Goal: Information Seeking & Learning: Learn about a topic

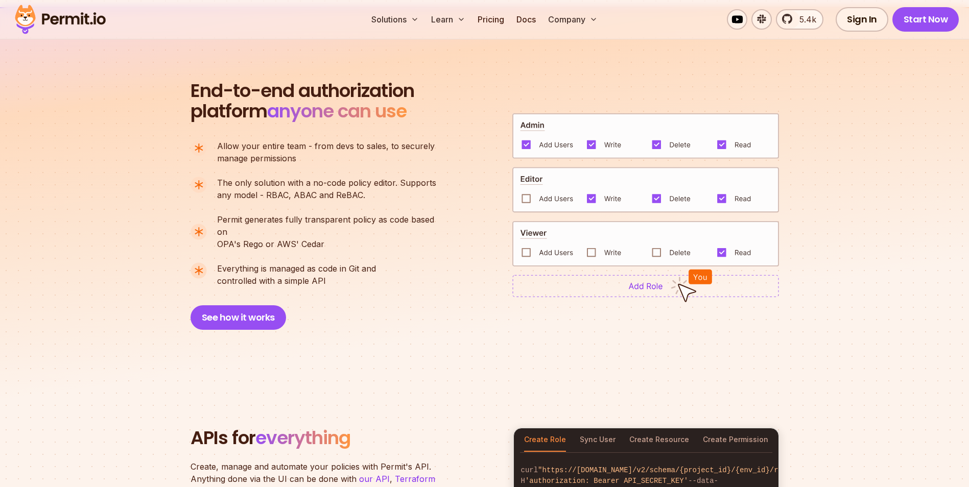
scroll to position [868, 0]
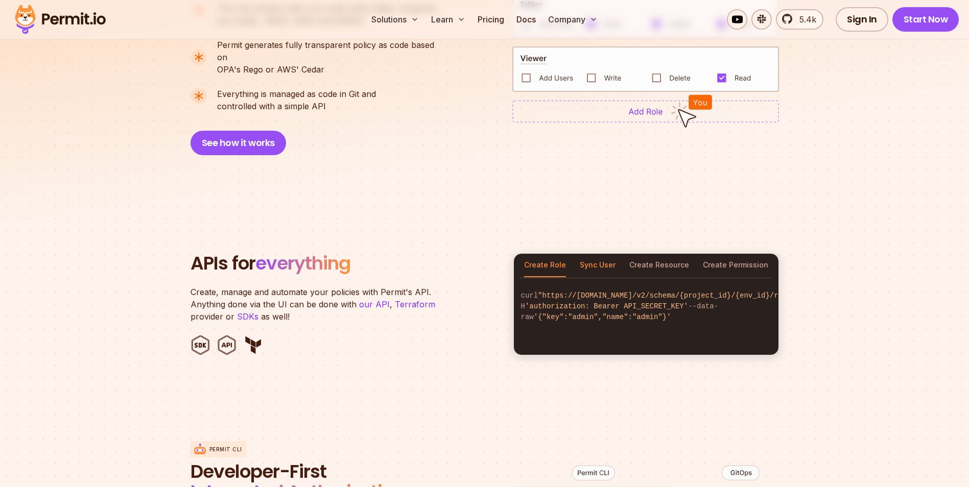
click at [603, 254] on button "Sync User" at bounding box center [598, 265] width 36 height 23
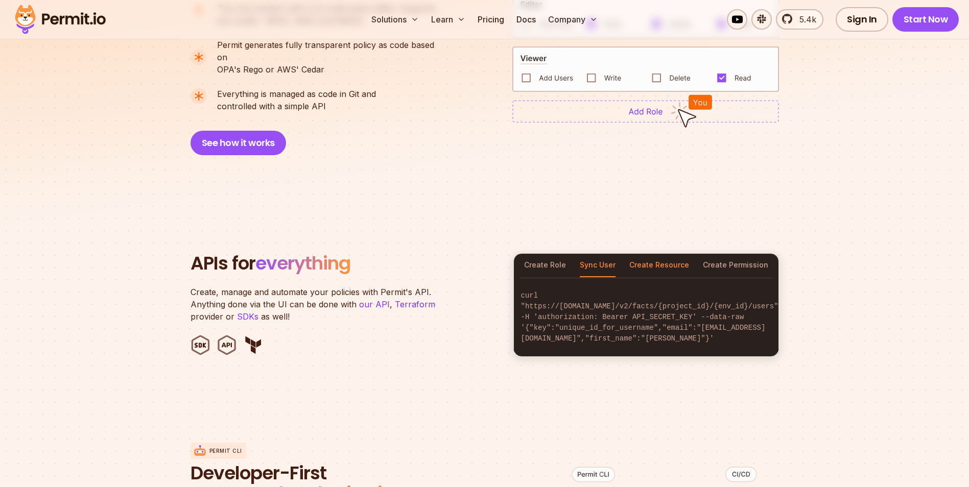
click at [643, 254] on button "Create Resource" at bounding box center [659, 265] width 60 height 23
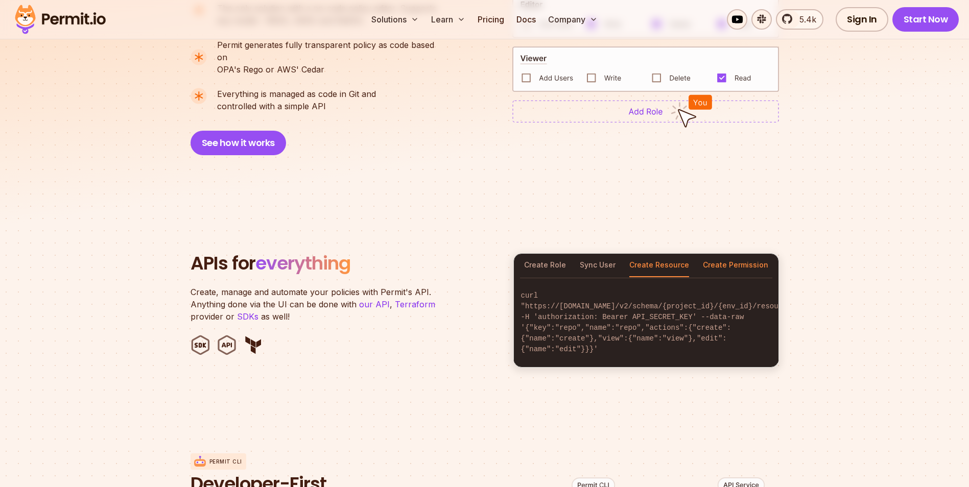
click at [726, 254] on button "Create Permission" at bounding box center [735, 265] width 65 height 23
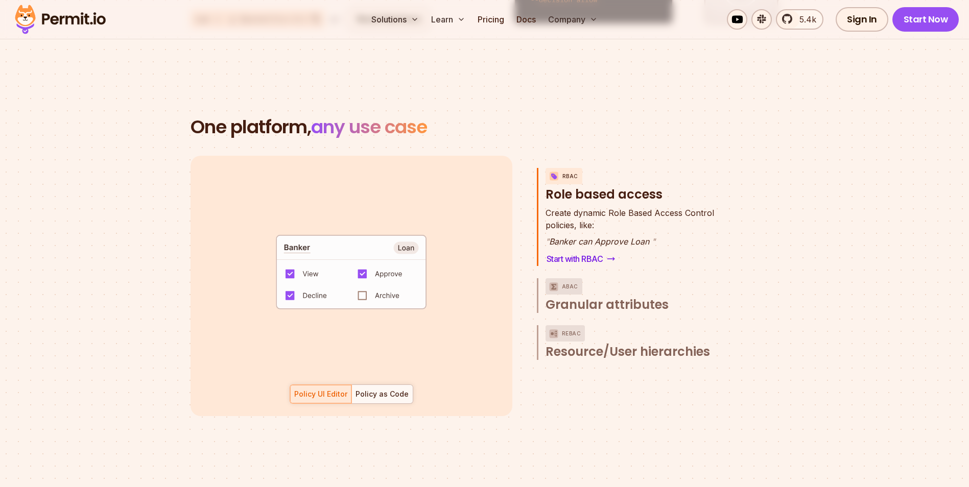
scroll to position [1430, 0]
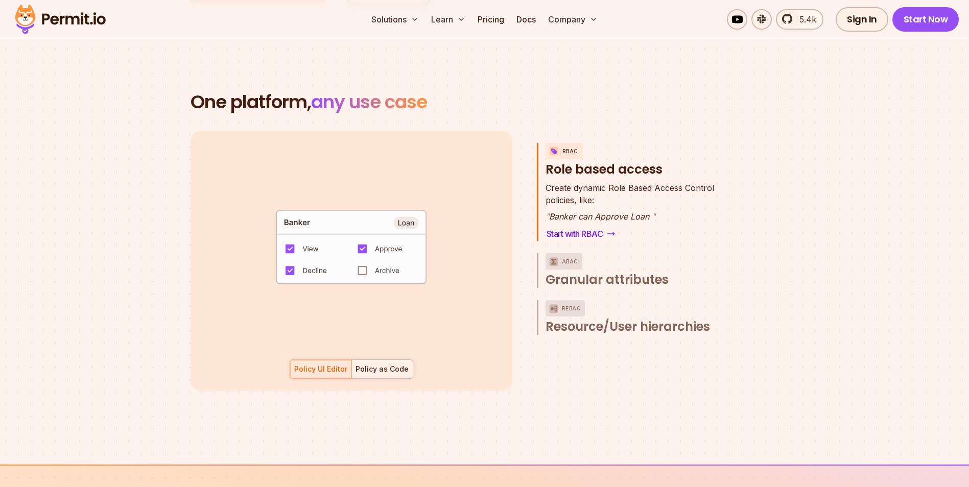
click at [387, 364] on div "Policy as Code" at bounding box center [382, 369] width 53 height 10
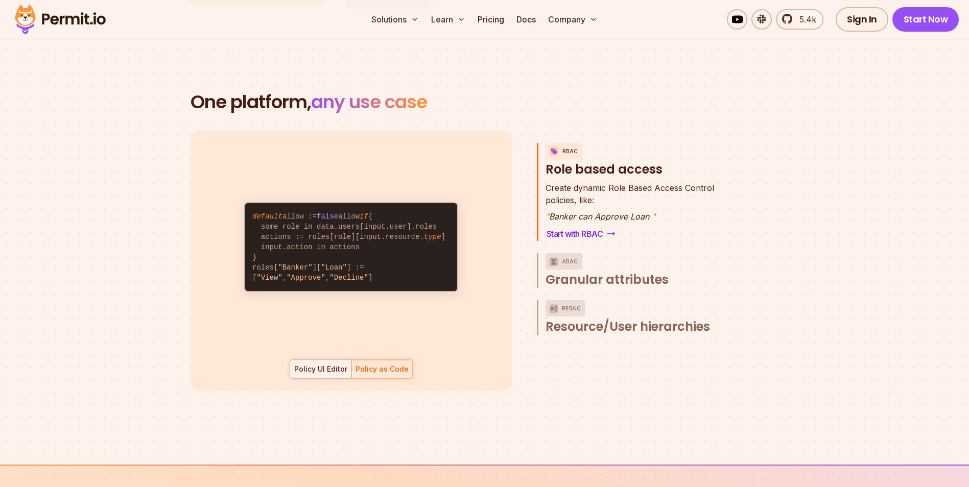
click at [318, 364] on div "Policy UI Editor" at bounding box center [320, 369] width 53 height 10
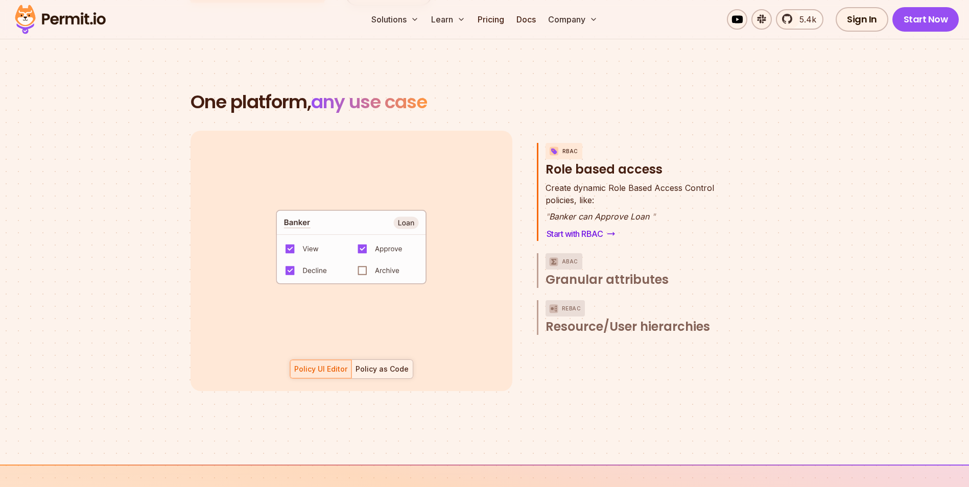
click at [373, 364] on div "Policy as Code" at bounding box center [382, 369] width 53 height 10
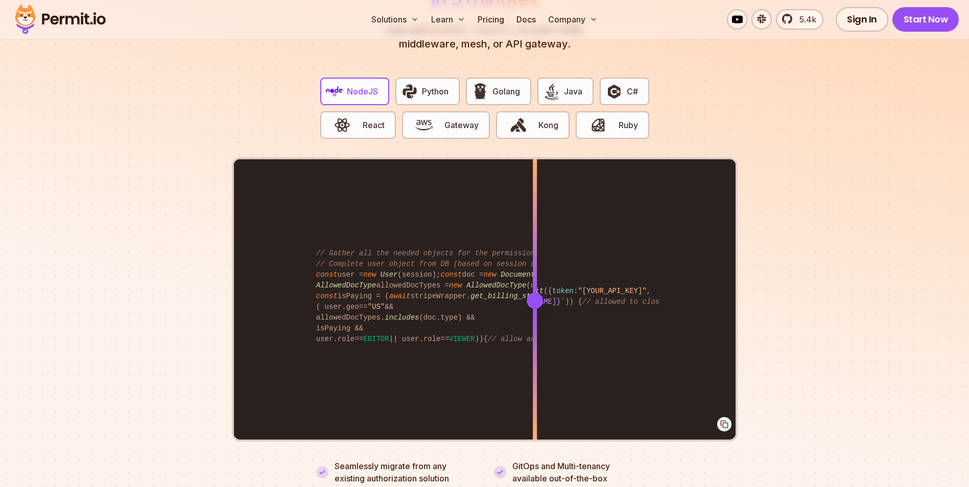
scroll to position [2043, 0]
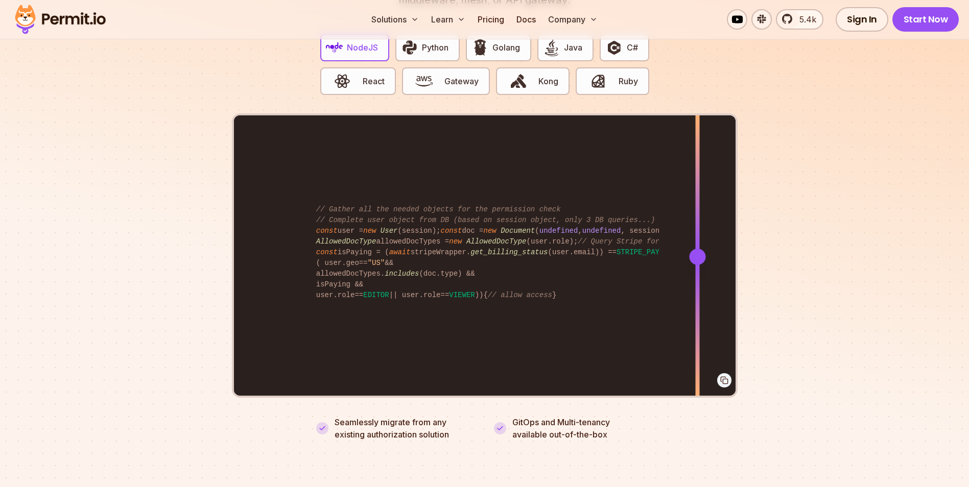
drag, startPoint x: 535, startPoint y: 246, endPoint x: 697, endPoint y: 265, distance: 163.6
click at [697, 265] on div at bounding box center [697, 256] width 4 height 282
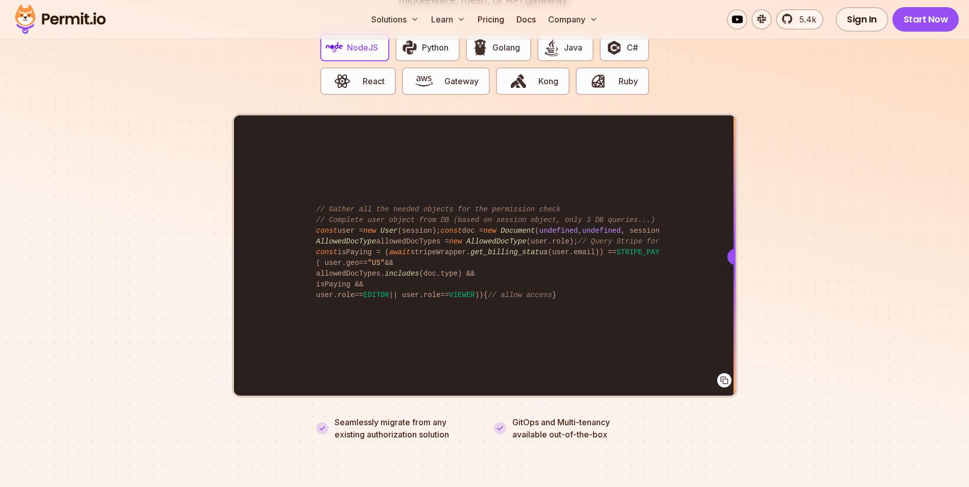
drag, startPoint x: 699, startPoint y: 246, endPoint x: 757, endPoint y: 237, distance: 58.5
click at [744, 230] on section "Fully functional authorization in 5 minutes Just add permit.check() to your cod…" at bounding box center [484, 171] width 969 height 638
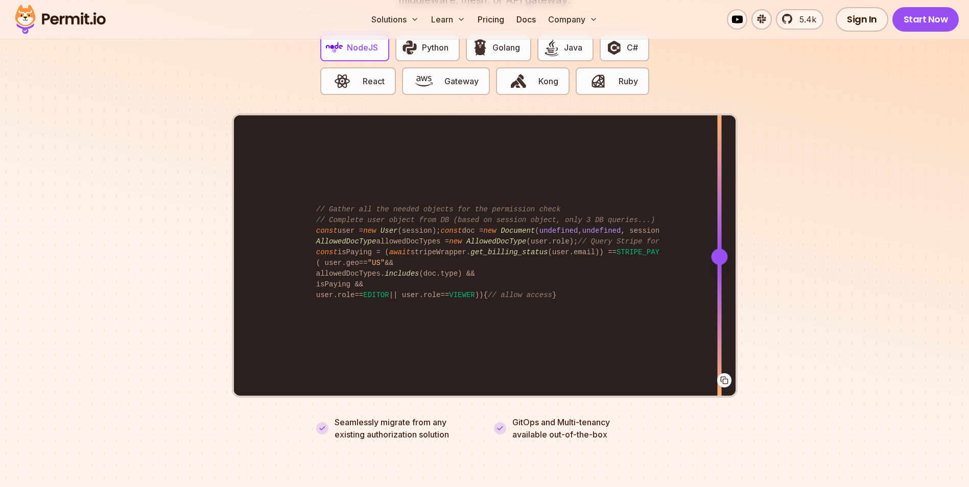
drag, startPoint x: 731, startPoint y: 243, endPoint x: 719, endPoint y: 273, distance: 33.0
click at [719, 273] on div at bounding box center [719, 256] width 4 height 282
drag, startPoint x: 608, startPoint y: 422, endPoint x: 323, endPoint y: 409, distance: 285.8
click at [323, 416] on ul "Seamlessly migrate from any existing authorization solution GitOps and Multi-te…" at bounding box center [484, 428] width 337 height 25
drag, startPoint x: 323, startPoint y: 409, endPoint x: 379, endPoint y: 420, distance: 56.8
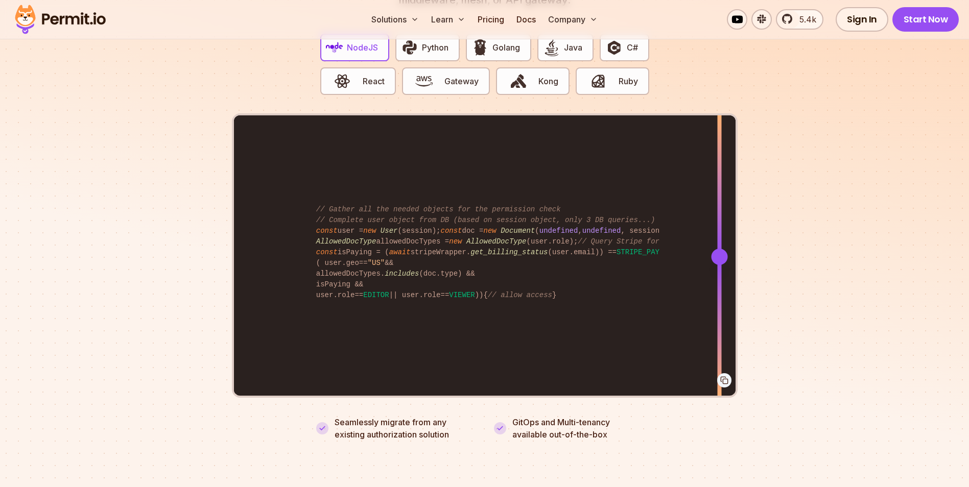
click at [379, 420] on p "Seamlessly migrate from any existing authorization solution" at bounding box center [405, 428] width 141 height 25
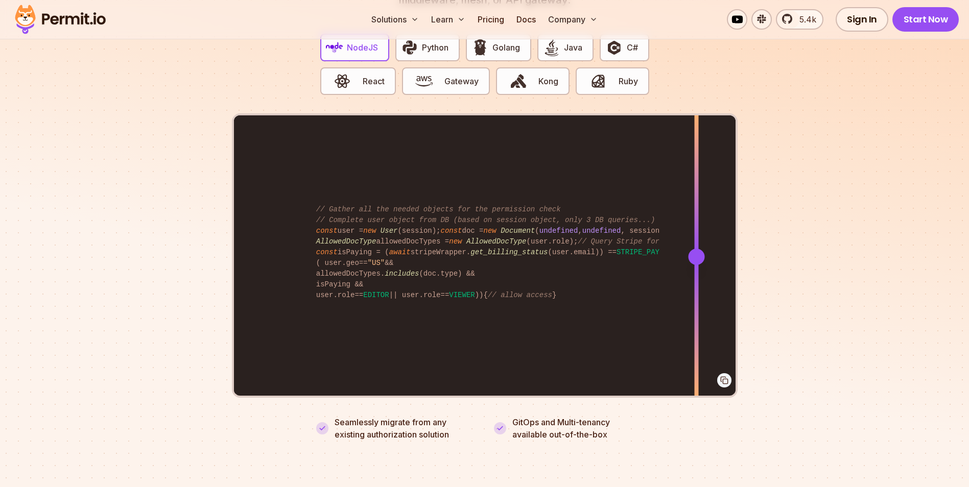
drag, startPoint x: 720, startPoint y: 243, endPoint x: 699, endPoint y: 279, distance: 41.9
click at [697, 280] on div at bounding box center [696, 256] width 4 height 282
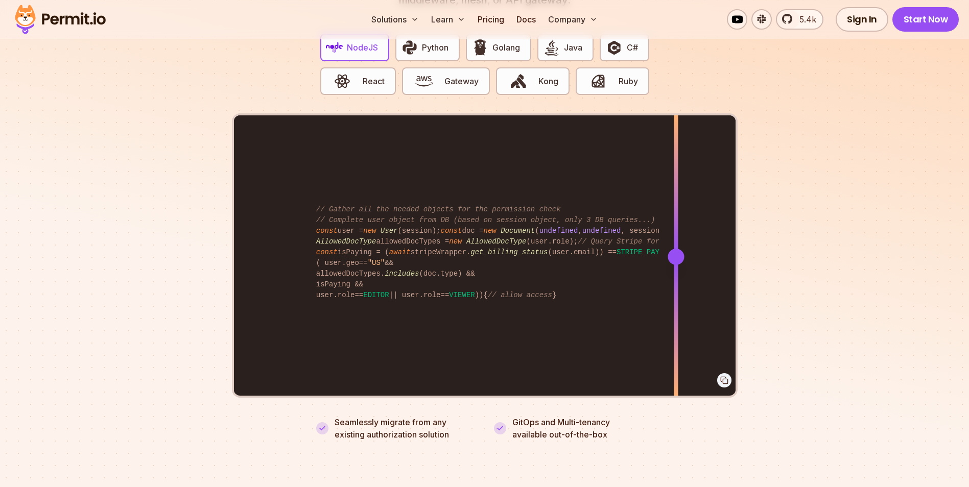
drag, startPoint x: 697, startPoint y: 244, endPoint x: 676, endPoint y: 250, distance: 22.2
click at [676, 250] on div at bounding box center [676, 257] width 16 height 16
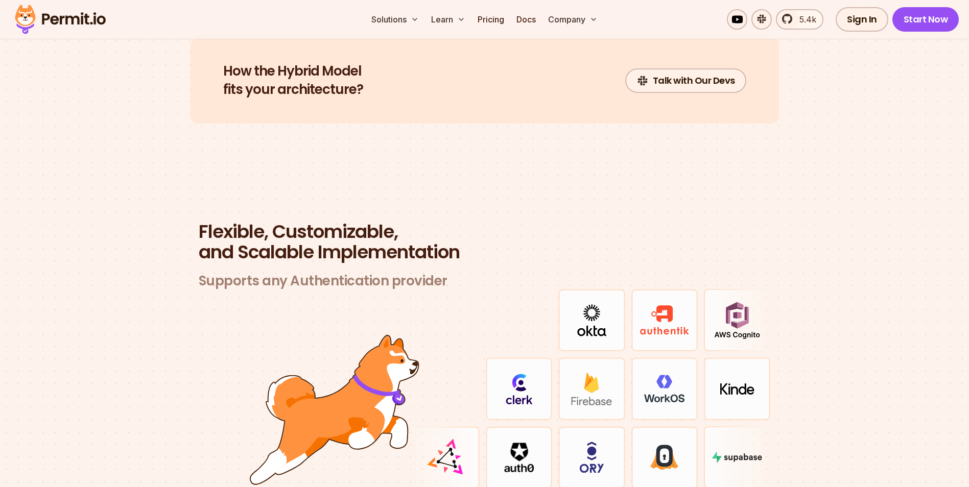
scroll to position [2861, 0]
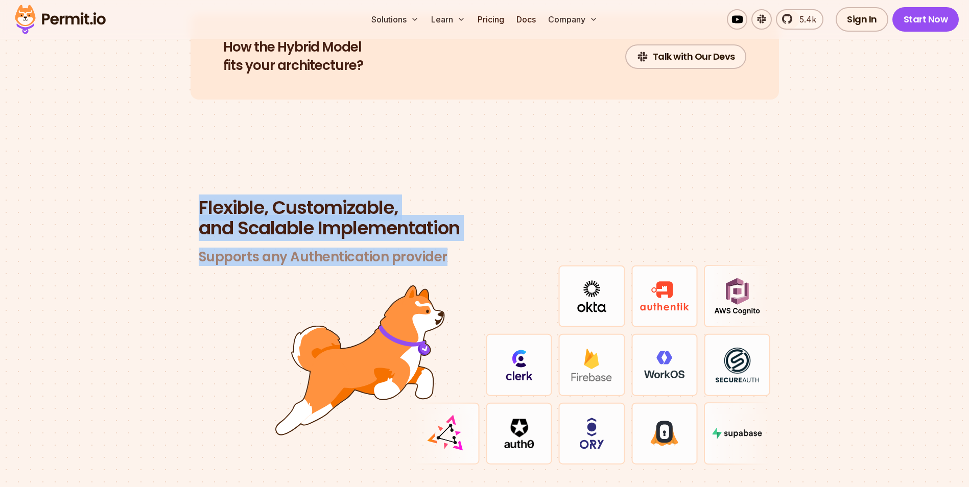
drag, startPoint x: 199, startPoint y: 194, endPoint x: 478, endPoint y: 248, distance: 284.1
click at [478, 248] on header "Flexible, Customizable, and Scalable Implementation Supports any Authentication…" at bounding box center [485, 232] width 572 height 68
drag, startPoint x: 478, startPoint y: 248, endPoint x: 438, endPoint y: 235, distance: 41.8
click at [438, 235] on header "Flexible, Customizable, and Scalable Implementation Supports any Authentication…" at bounding box center [485, 232] width 572 height 68
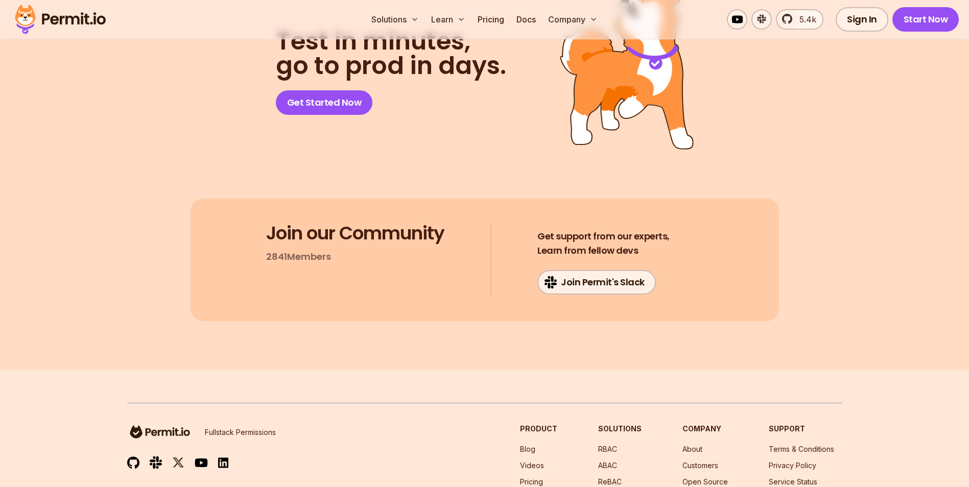
scroll to position [5450, 0]
